Goal: Check status: Check status

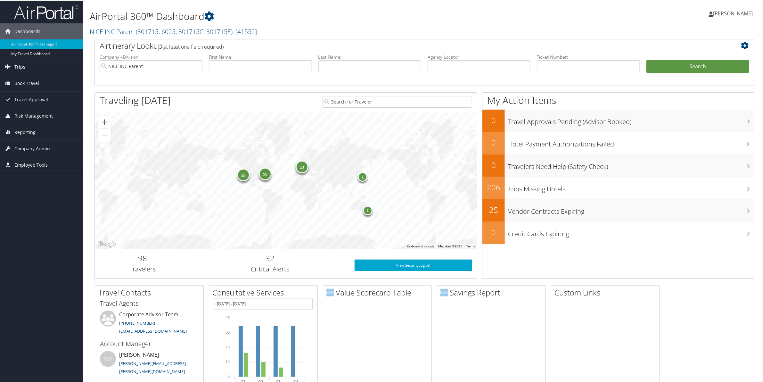
click at [29, 66] on link "Trips" at bounding box center [41, 66] width 83 height 16
click at [29, 87] on link "Current/Future Trips" at bounding box center [41, 89] width 83 height 10
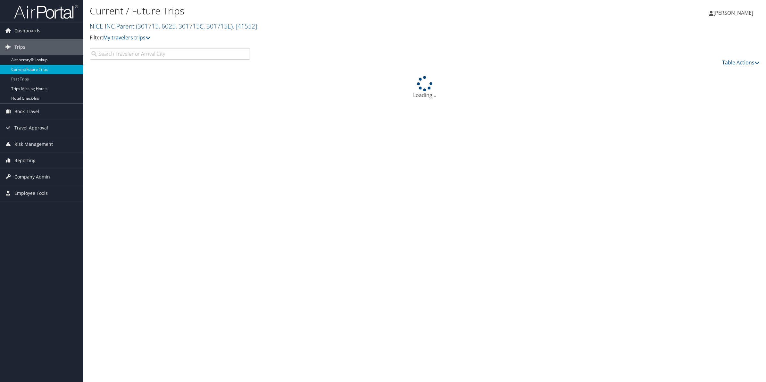
click at [200, 53] on input "search" at bounding box center [170, 54] width 160 height 12
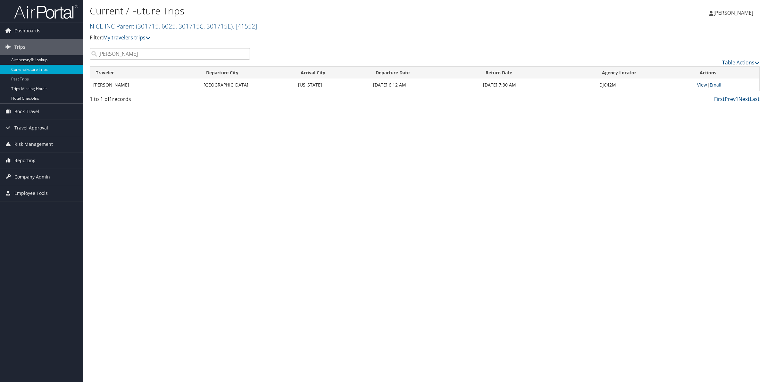
type input "drumgoole"
click at [705, 86] on link "View" at bounding box center [702, 85] width 10 height 6
click at [702, 85] on link "View" at bounding box center [702, 85] width 10 height 6
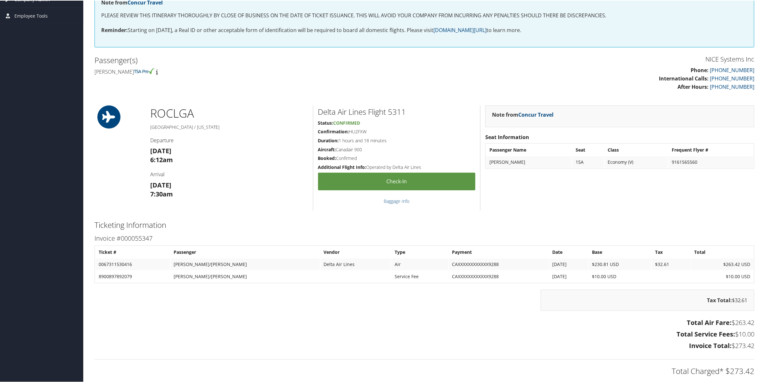
scroll to position [132, 0]
